Goal: Information Seeking & Learning: Learn about a topic

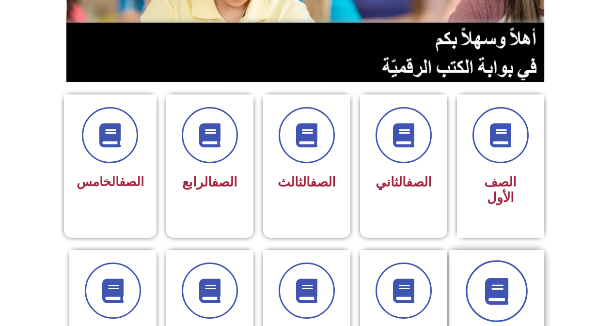
scroll to position [194, 0]
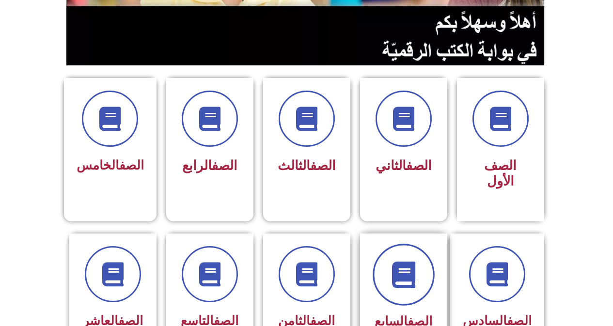
click at [401, 262] on icon at bounding box center [403, 274] width 27 height 27
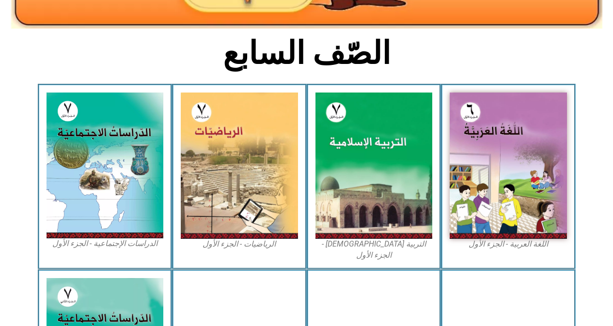
scroll to position [242, 0]
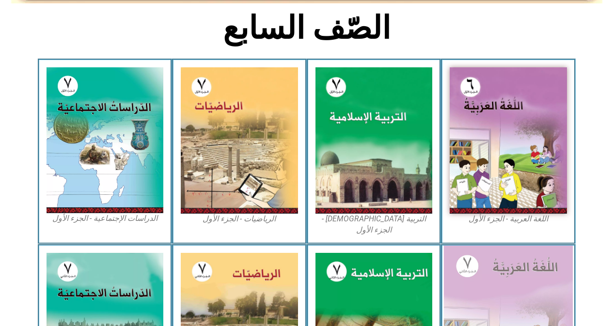
click at [520, 264] on img at bounding box center [508, 326] width 129 height 161
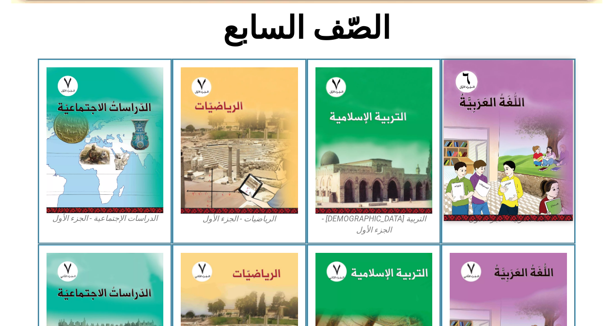
click at [493, 136] on img at bounding box center [508, 140] width 129 height 161
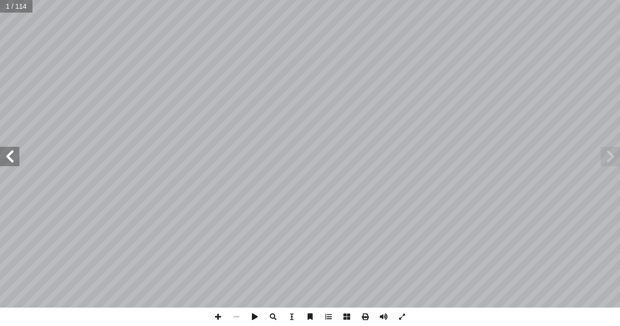
click at [13, 154] on span at bounding box center [9, 156] width 19 height 19
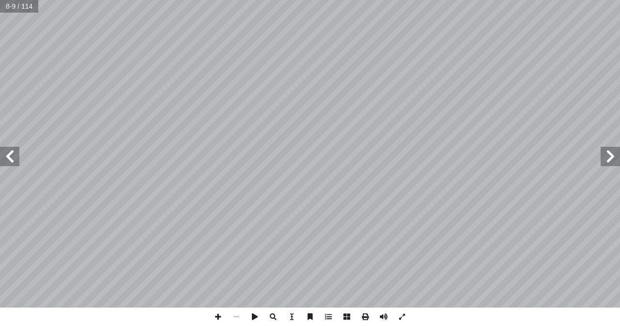
click at [13, 154] on span at bounding box center [9, 156] width 19 height 19
click at [16, 162] on span at bounding box center [9, 156] width 19 height 19
click at [13, 157] on span at bounding box center [9, 156] width 19 height 19
click at [218, 314] on span at bounding box center [218, 316] width 18 height 18
